Goal: Complete application form: Complete application form

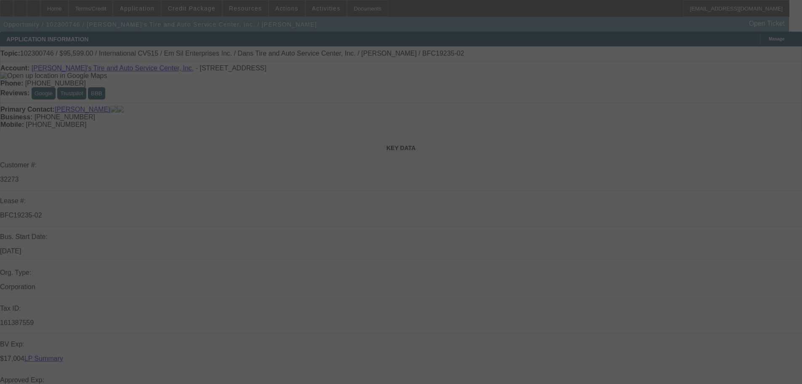
select select "0"
select select "0.1"
select select "0"
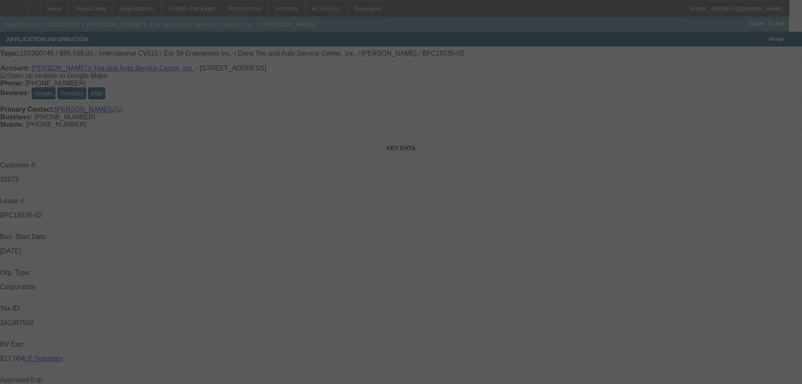
select select "0.1"
select select "0"
select select "0.1"
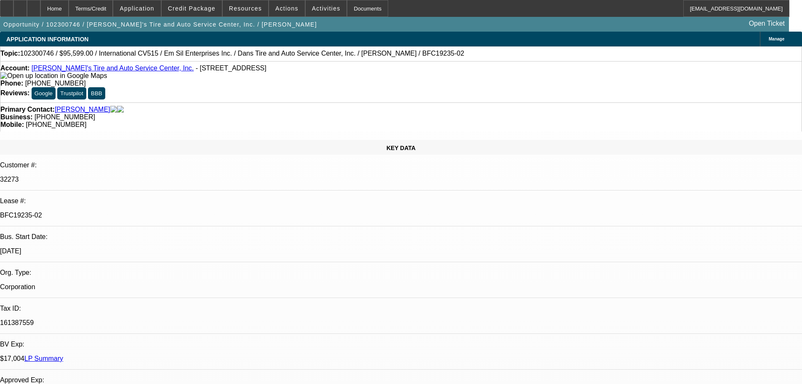
select select "1"
select select "2"
select select "4"
select select "1"
select select "2"
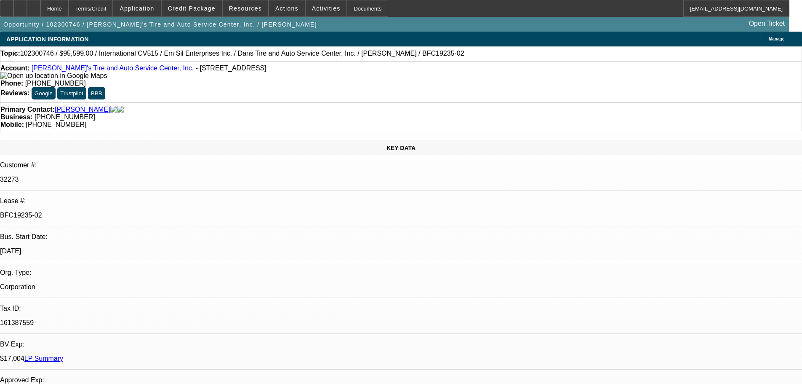
select select "4"
select select "1"
select select "2"
select select "4"
click at [347, 6] on div "Documents" at bounding box center [367, 8] width 41 height 17
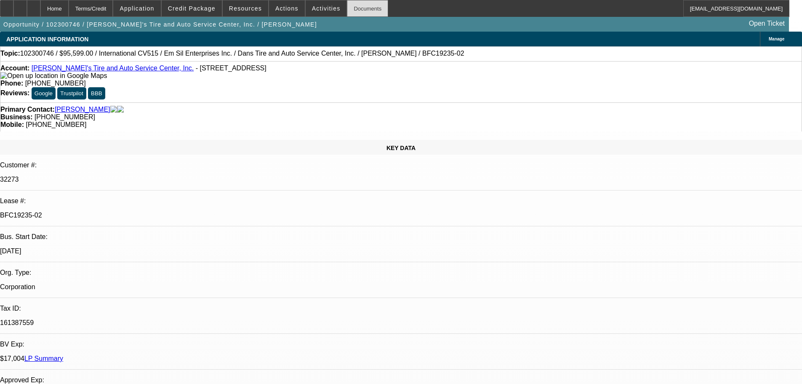
click at [349, 10] on div "Documents" at bounding box center [367, 8] width 41 height 17
click at [356, 11] on div "Documents" at bounding box center [367, 8] width 41 height 17
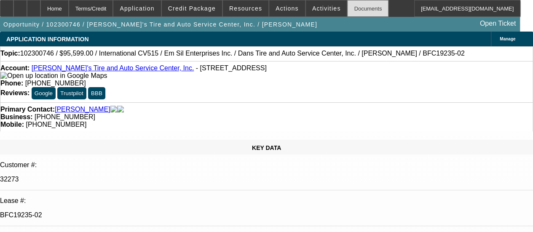
click at [347, 12] on div "Documents" at bounding box center [367, 8] width 41 height 17
